Goal: Task Accomplishment & Management: Complete application form

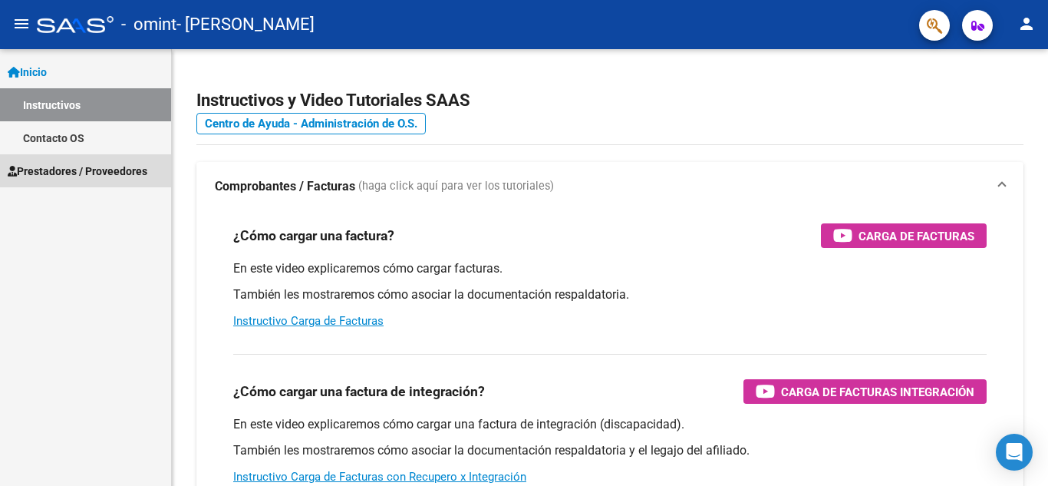
click at [45, 169] on span "Prestadores / Proveedores" at bounding box center [78, 171] width 140 height 17
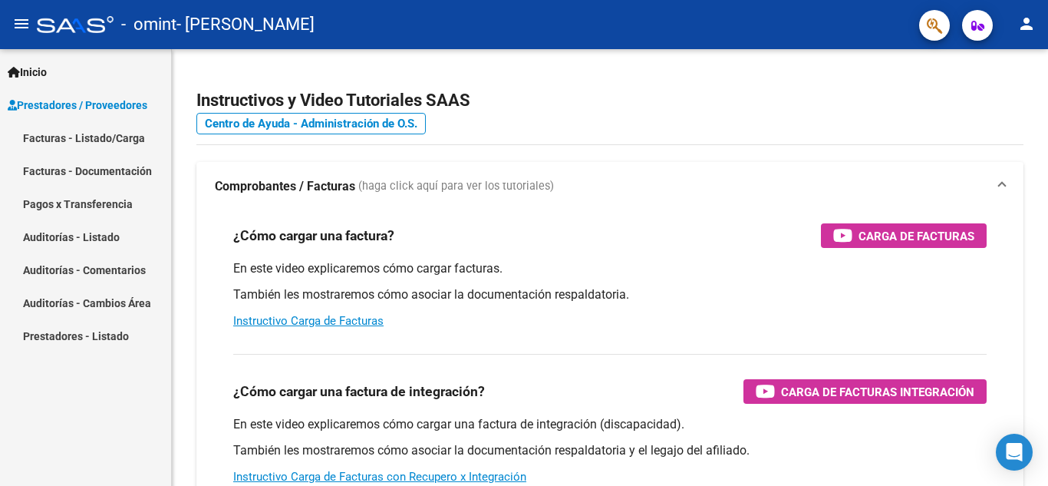
click at [50, 133] on link "Facturas - Listado/Carga" at bounding box center [85, 137] width 171 height 33
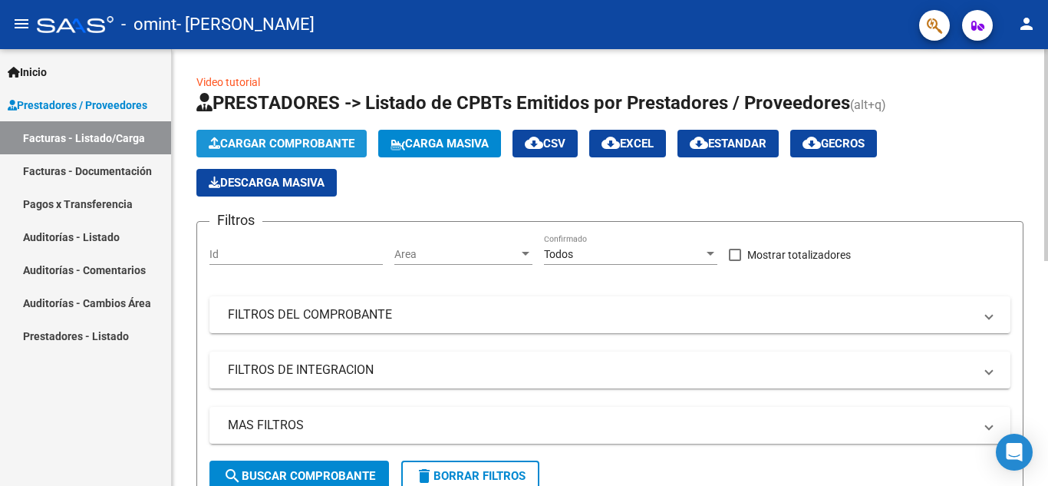
click at [315, 137] on span "Cargar Comprobante" at bounding box center [282, 144] width 146 height 14
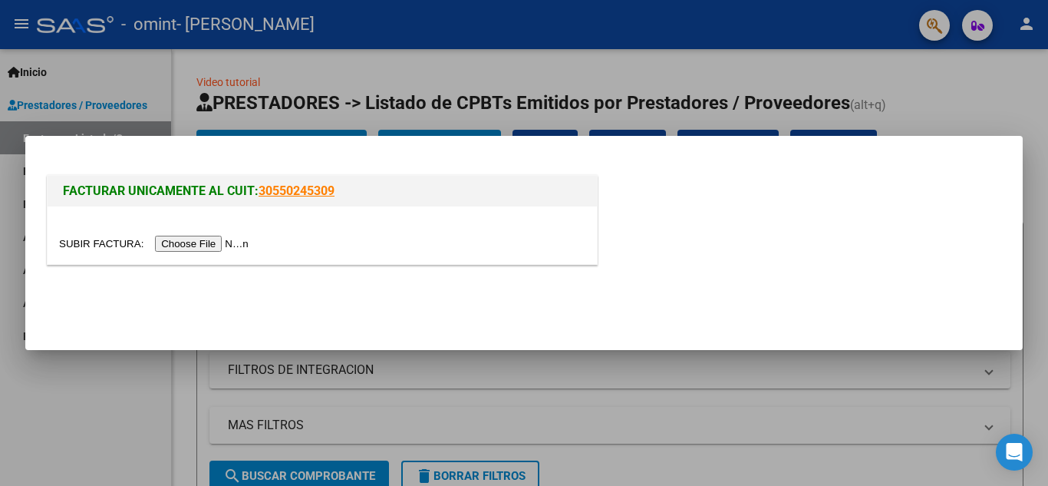
click at [190, 244] on input "file" at bounding box center [156, 244] width 194 height 16
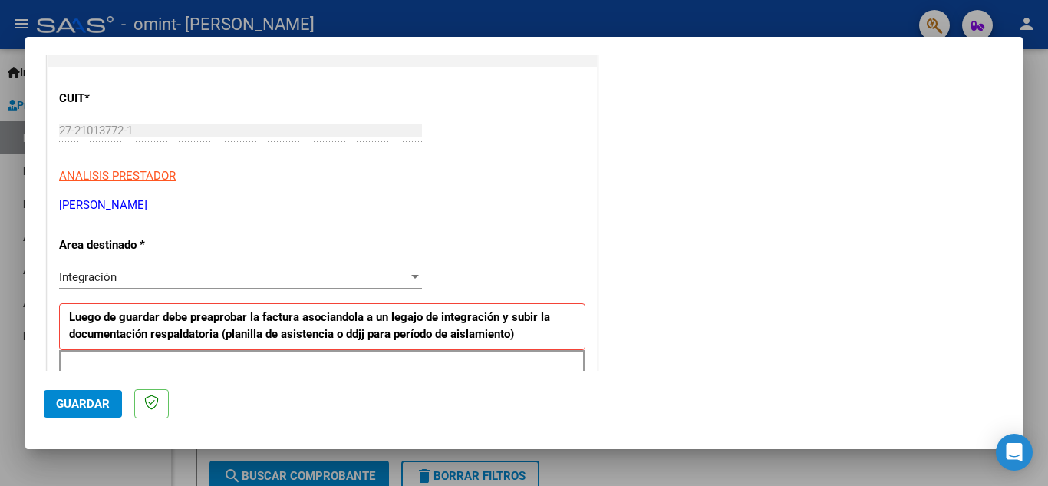
scroll to position [207, 0]
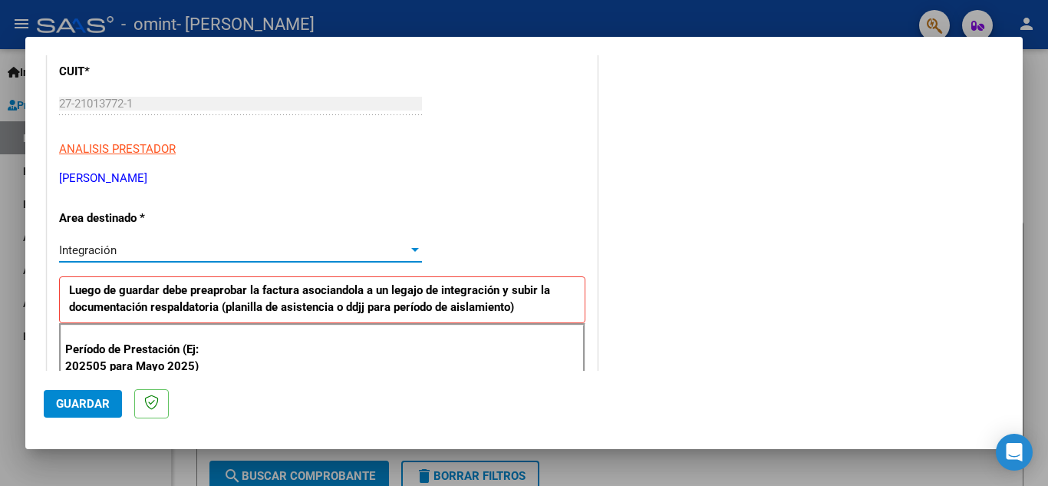
click at [411, 248] on div at bounding box center [415, 250] width 8 height 4
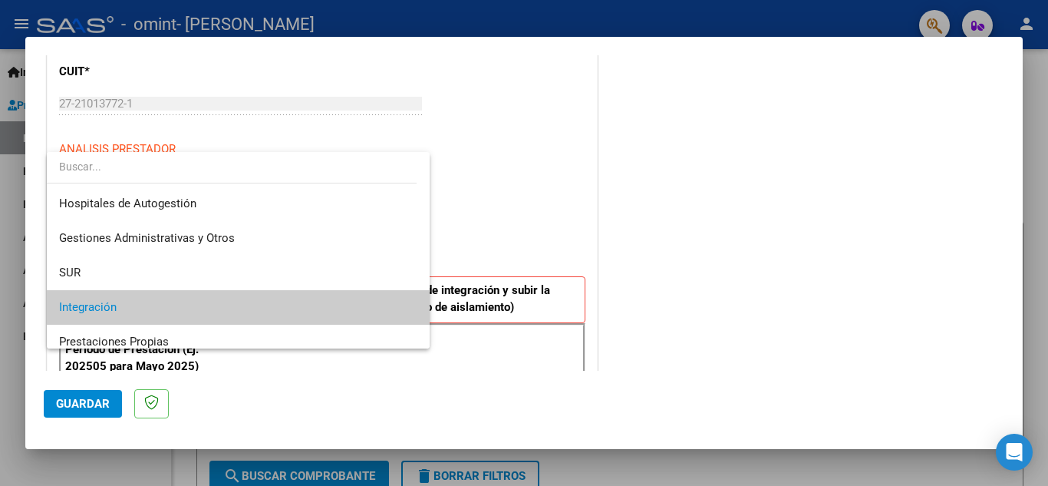
scroll to position [57, 0]
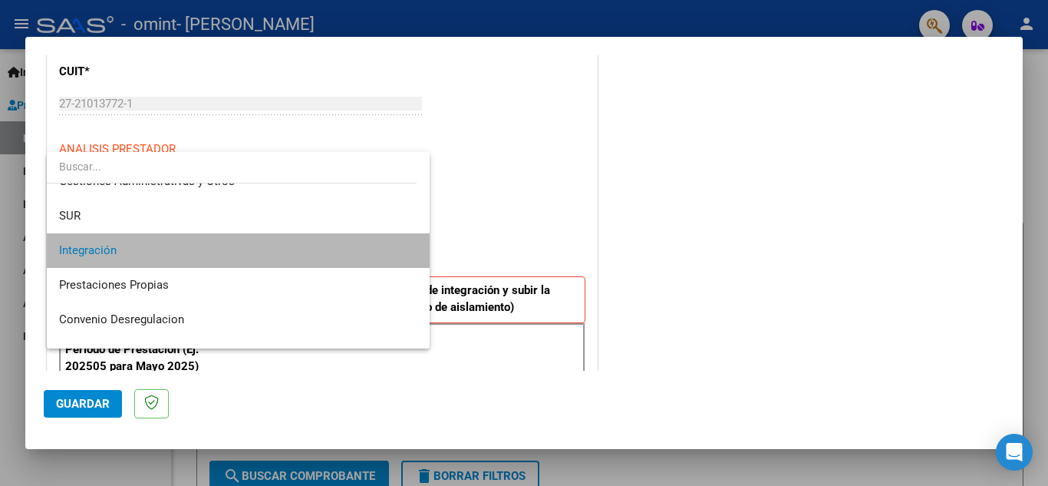
click at [260, 248] on span "Integración" at bounding box center [238, 250] width 358 height 35
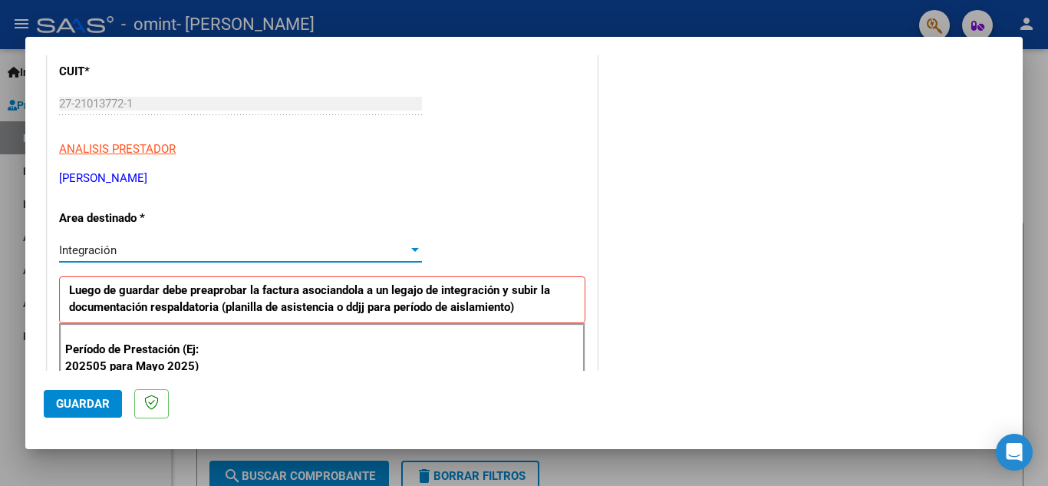
scroll to position [361, 0]
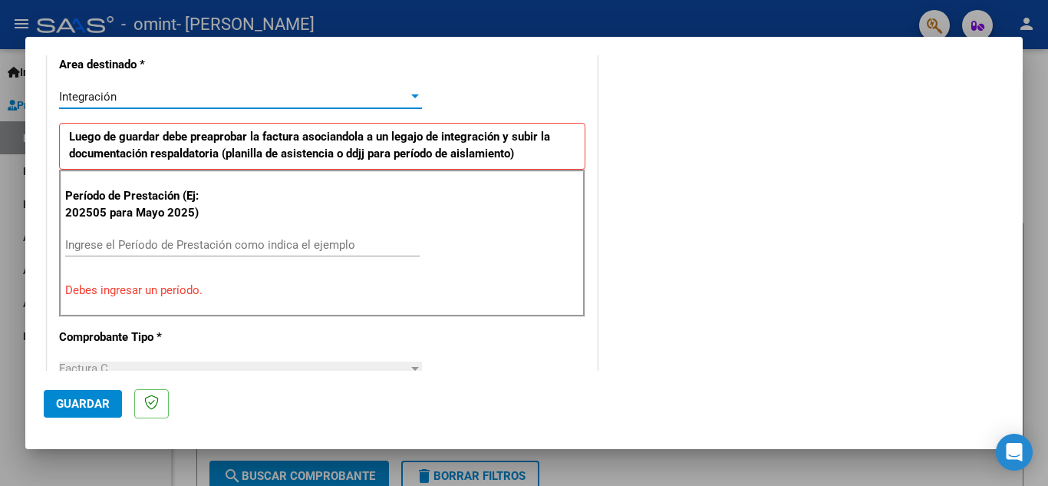
click at [99, 244] on input "Ingrese el Período de Prestación como indica el ejemplo" at bounding box center [242, 245] width 354 height 14
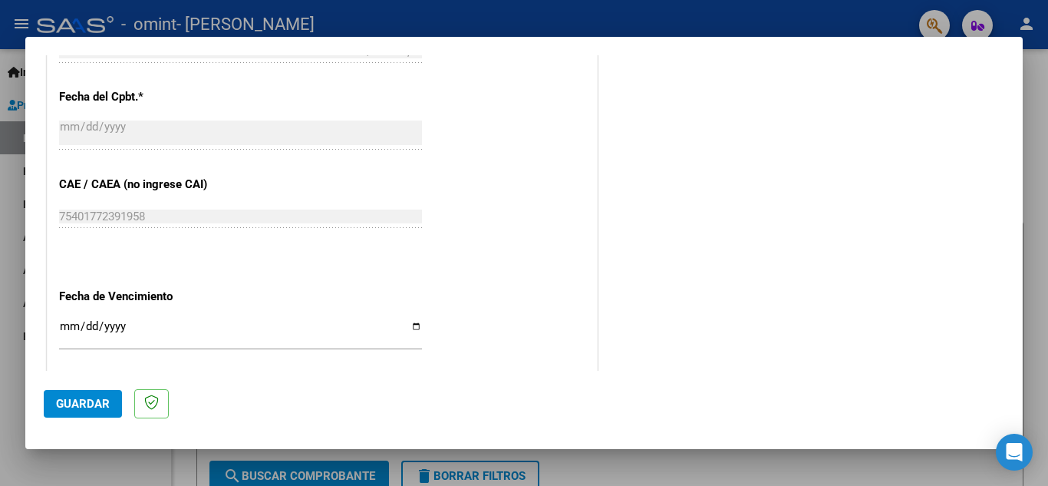
scroll to position [898, 0]
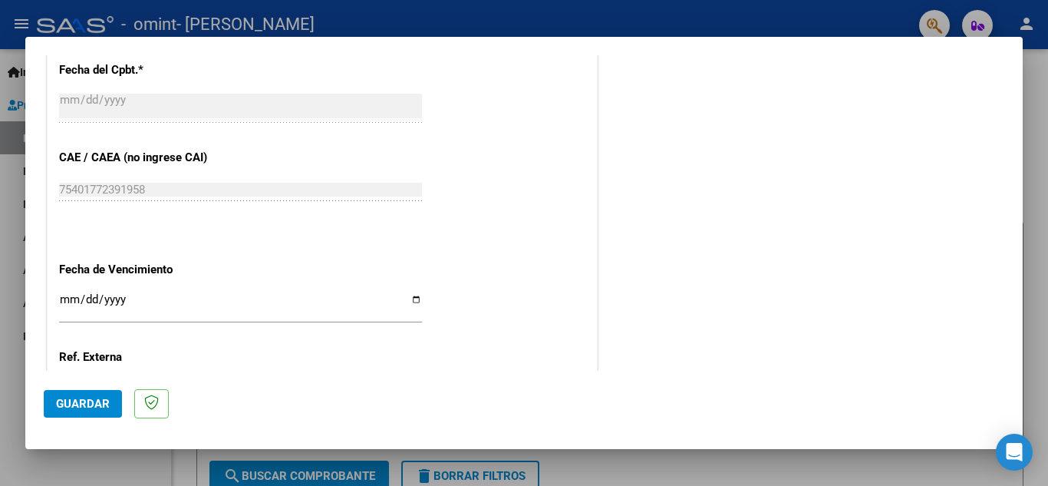
type input "202509"
click at [410, 298] on input "Ingresar la fecha" at bounding box center [240, 305] width 363 height 25
type input "[DATE]"
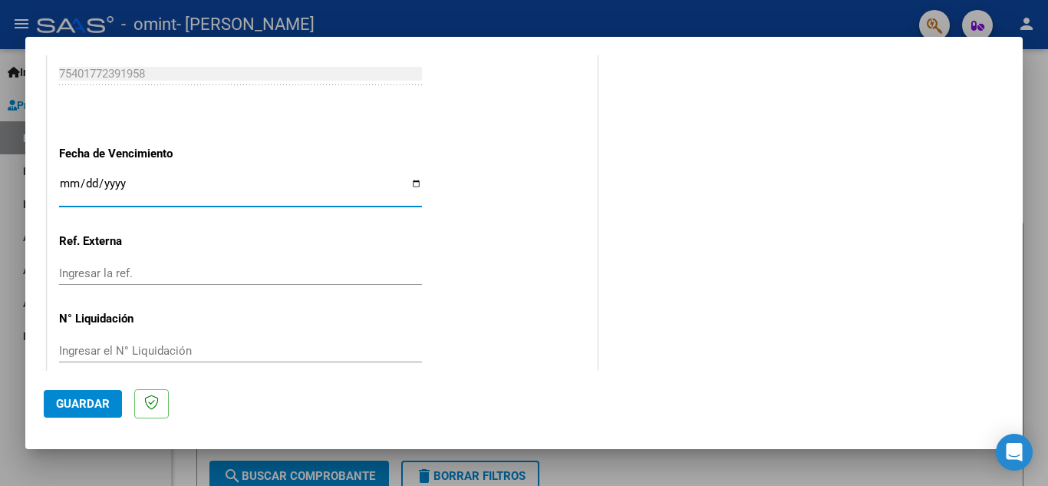
scroll to position [1035, 0]
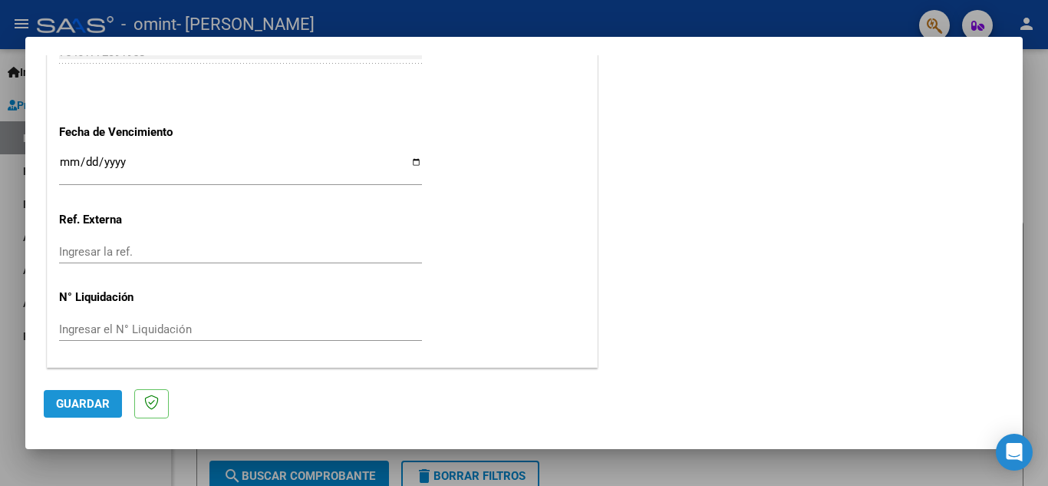
click at [81, 403] on span "Guardar" at bounding box center [83, 404] width 54 height 14
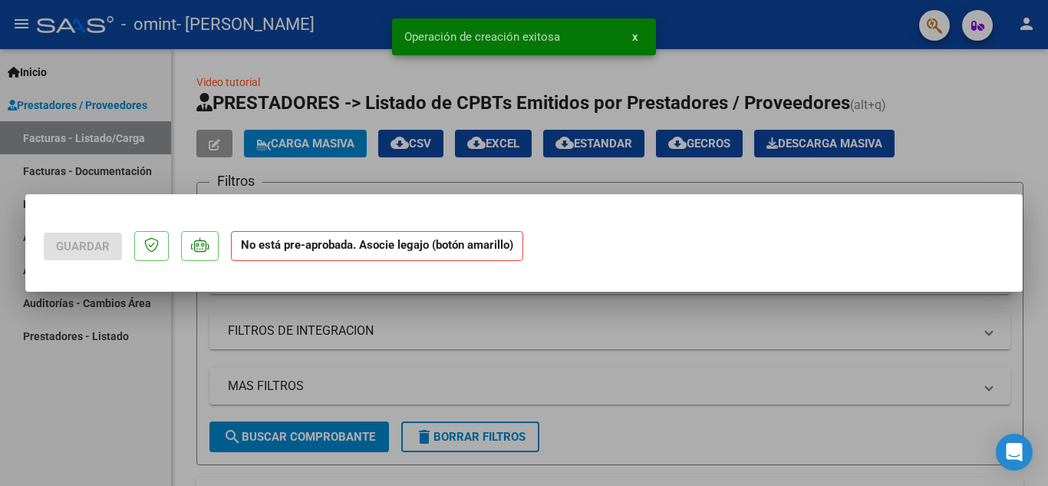
scroll to position [0, 0]
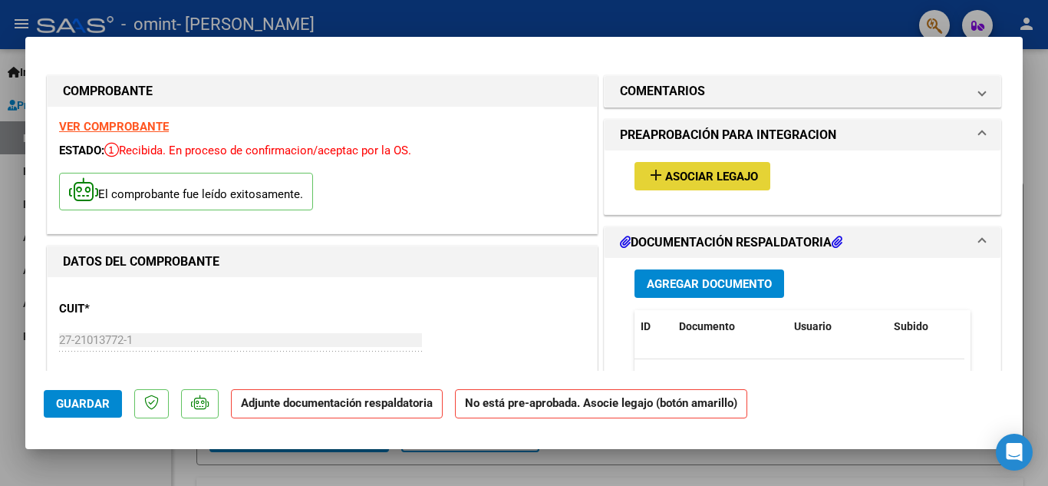
click at [704, 174] on span "Asociar Legajo" at bounding box center [711, 177] width 93 height 14
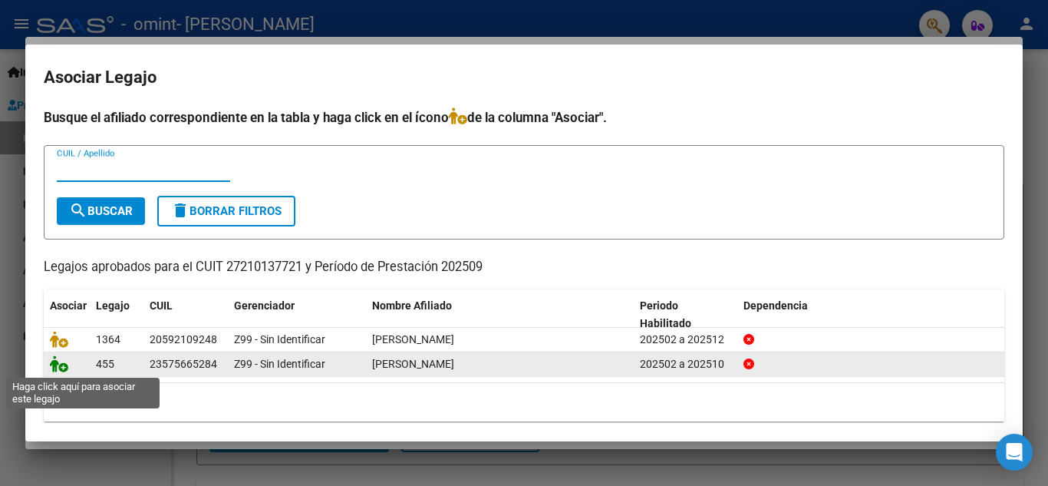
click at [60, 366] on icon at bounding box center [59, 363] width 18 height 17
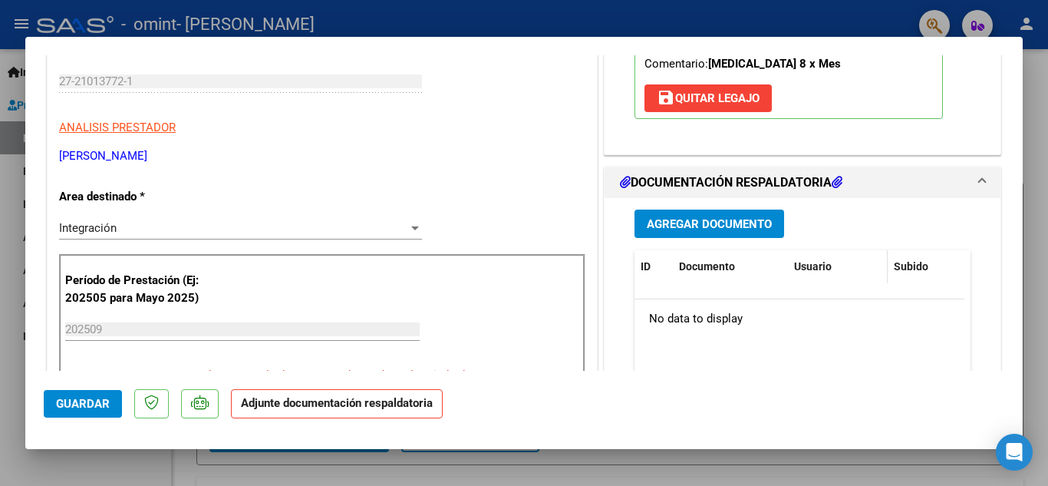
scroll to position [307, 0]
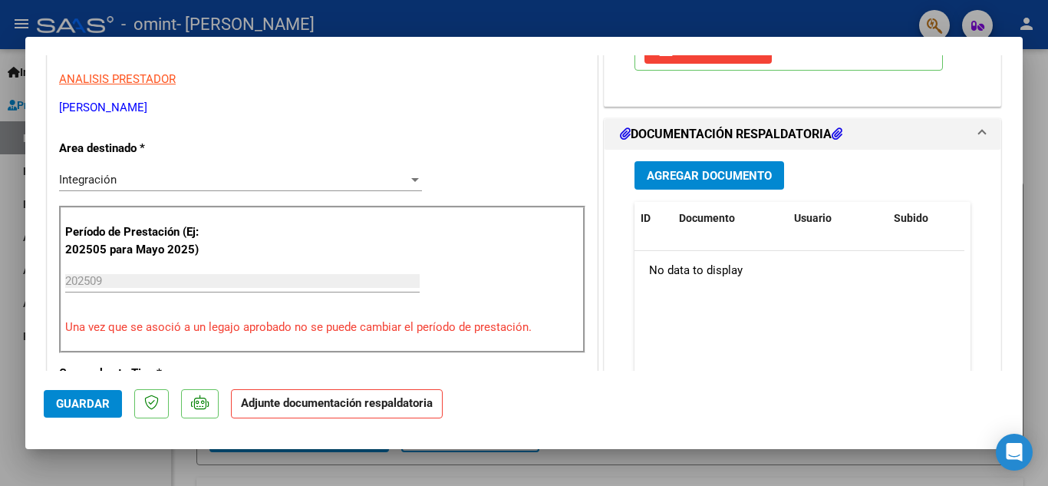
click at [720, 177] on span "Agregar Documento" at bounding box center [709, 176] width 125 height 14
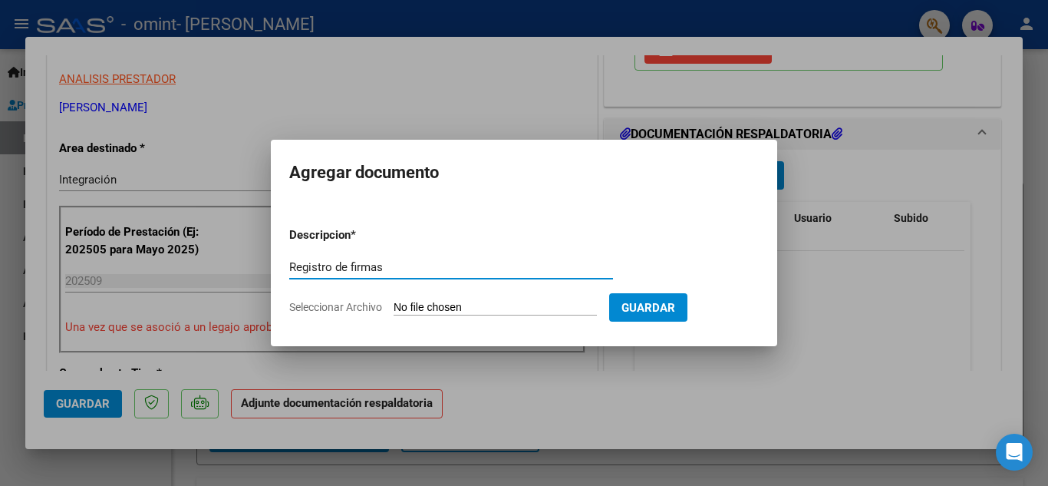
type input "Registro de firmas"
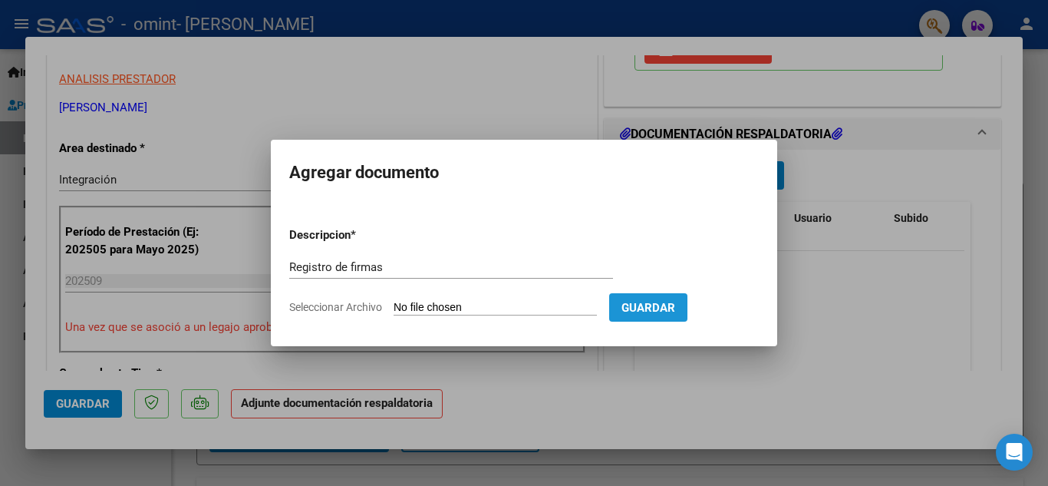
click at [675, 309] on span "Guardar" at bounding box center [649, 308] width 54 height 14
click at [453, 305] on input "Seleccionar Archivo" at bounding box center [495, 308] width 203 height 15
type input "C:\fakepath\Diseño sin título (49).pdf"
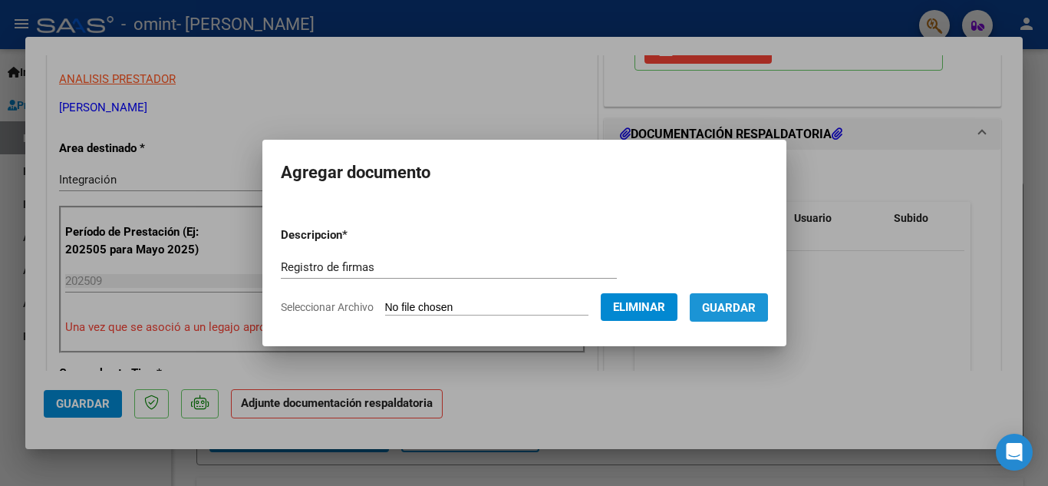
click at [744, 303] on span "Guardar" at bounding box center [729, 308] width 54 height 14
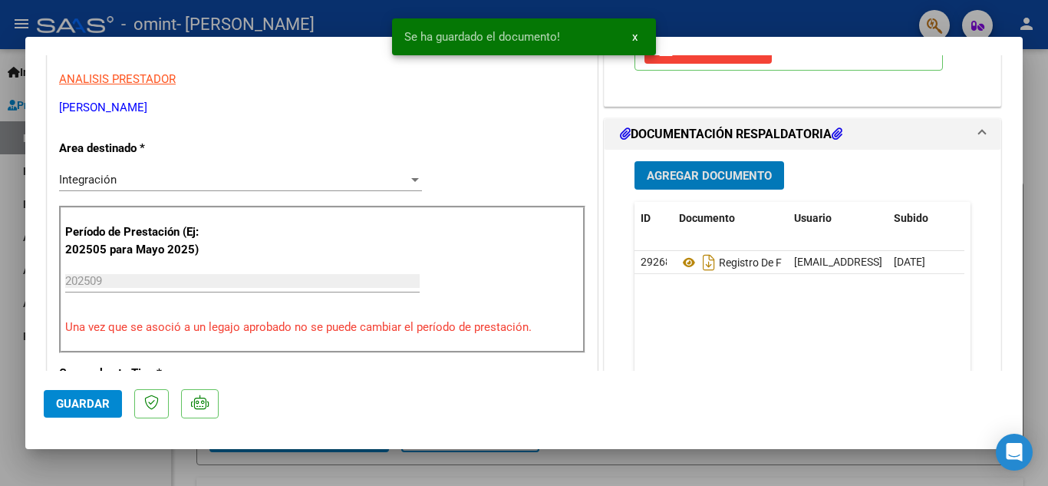
click at [95, 401] on span "Guardar" at bounding box center [83, 404] width 54 height 14
click at [632, 37] on span "x" at bounding box center [634, 37] width 5 height 14
